Goal: Navigation & Orientation: Find specific page/section

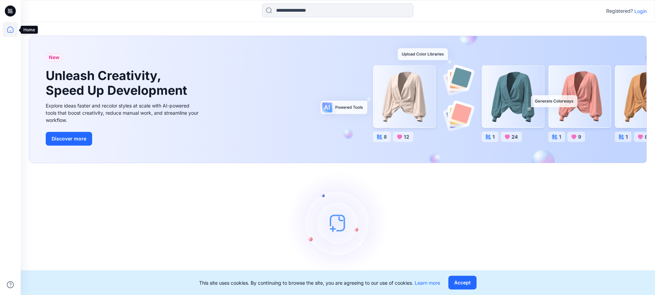
click at [11, 31] on icon at bounding box center [10, 29] width 15 height 15
click at [646, 13] on p "Login" at bounding box center [640, 11] width 12 height 7
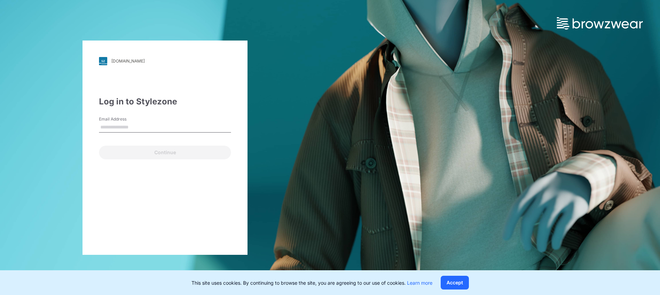
type input "**********"
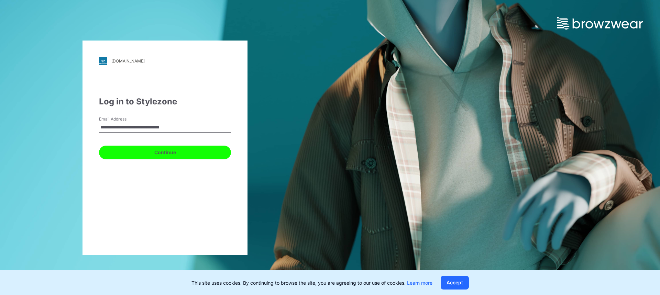
click at [174, 156] on button "Continue" at bounding box center [165, 153] width 132 height 14
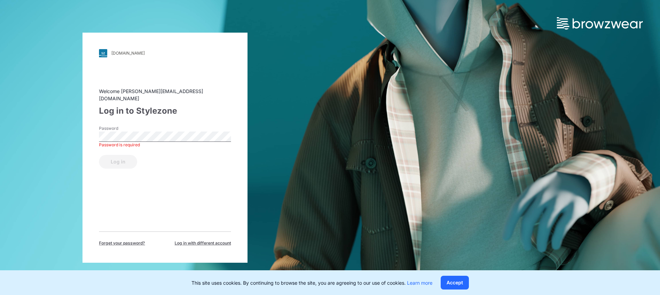
click at [150, 128] on div "Password Password is required" at bounding box center [165, 136] width 132 height 21
click at [111, 162] on button "Log in" at bounding box center [118, 162] width 38 height 14
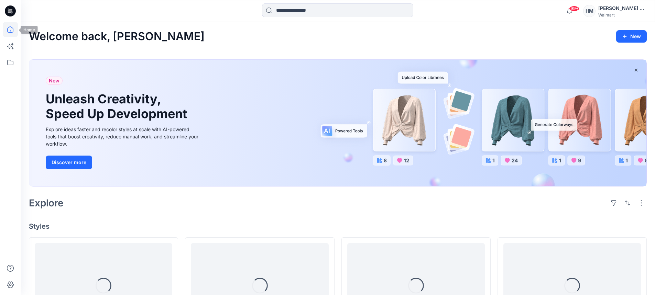
click at [14, 31] on icon at bounding box center [10, 29] width 15 height 15
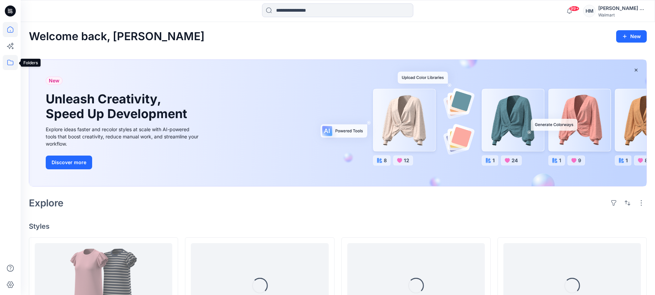
click at [10, 64] on icon at bounding box center [10, 62] width 15 height 15
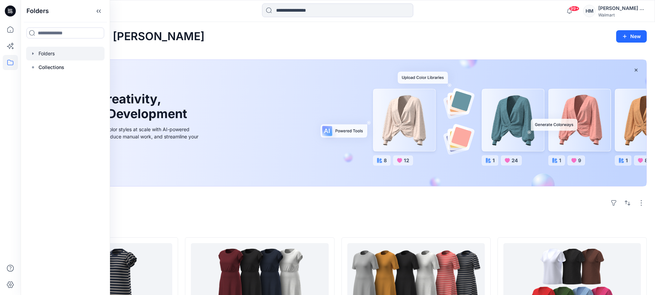
click at [46, 56] on div at bounding box center [65, 54] width 78 height 14
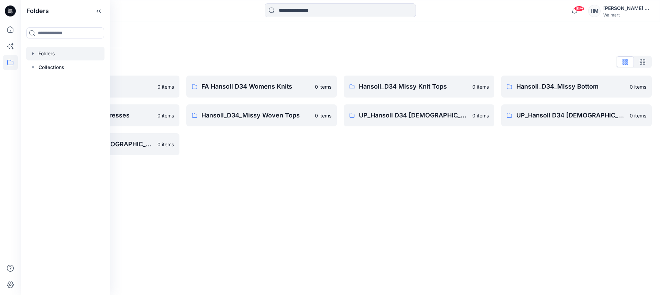
click at [220, 175] on div "Folders Folders List EcoShot Hansoll 0 items Hansoll_D34_Missy Dresses 0 items …" at bounding box center [341, 158] width 640 height 273
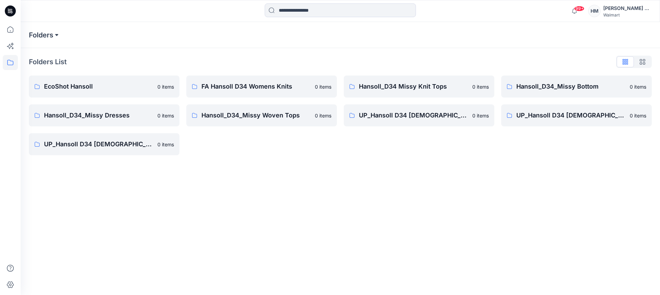
click at [60, 35] on button at bounding box center [56, 35] width 7 height 10
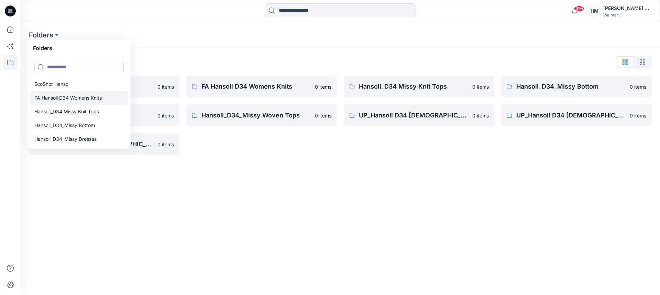
click at [62, 102] on link "FA Hansoll D34 Womens Knits" at bounding box center [79, 98] width 98 height 14
